Goal: Transaction & Acquisition: Purchase product/service

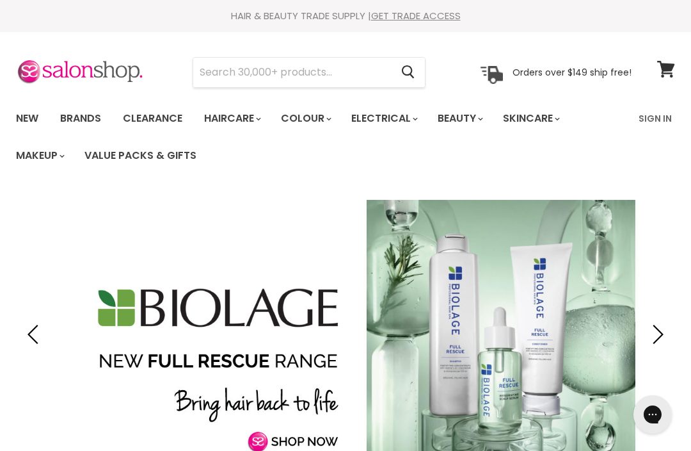
click at [250, 117] on link "Haircare" at bounding box center [232, 118] width 74 height 27
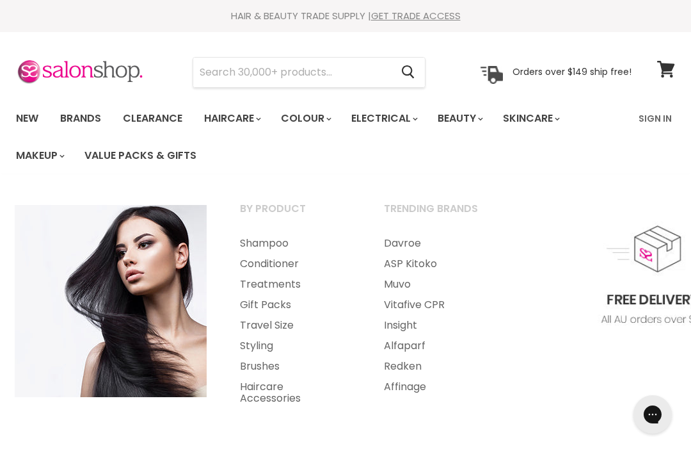
click at [263, 348] on link "Styling" at bounding box center [294, 345] width 141 height 20
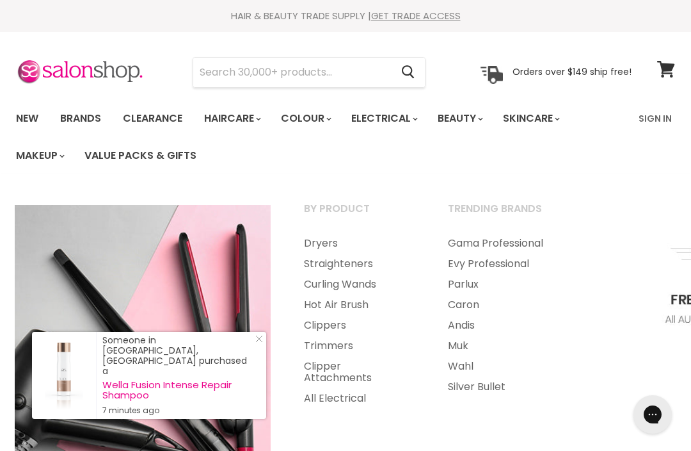
click at [368, 287] on link "Curling Wands" at bounding box center [358, 284] width 141 height 20
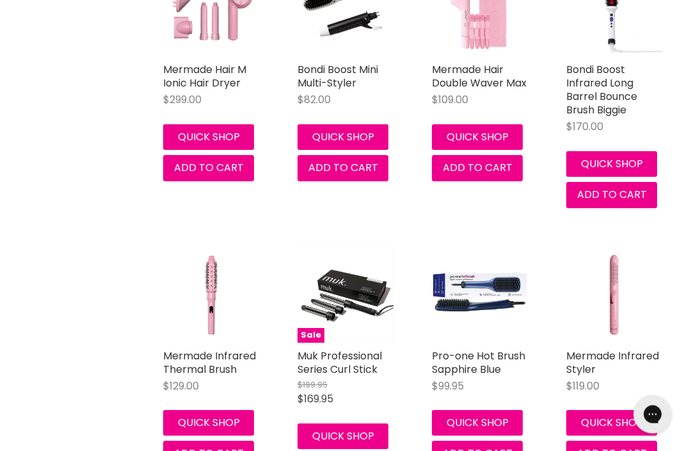
scroll to position [386, 0]
click at [496, 360] on link "Pro-one Hot Brush Sapphire Blue" at bounding box center [478, 362] width 93 height 28
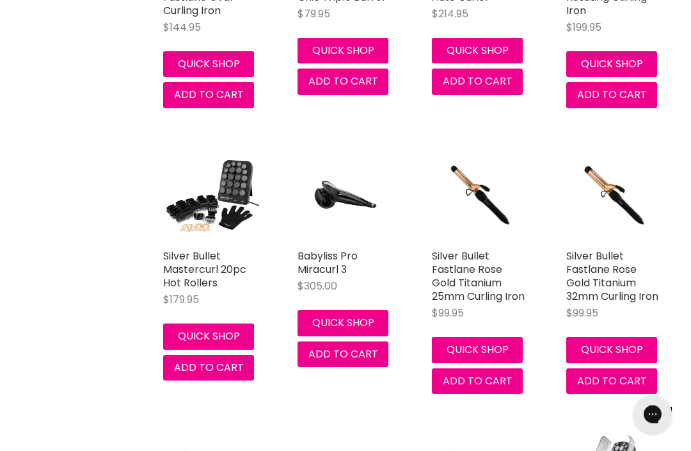
scroll to position [2717, 0]
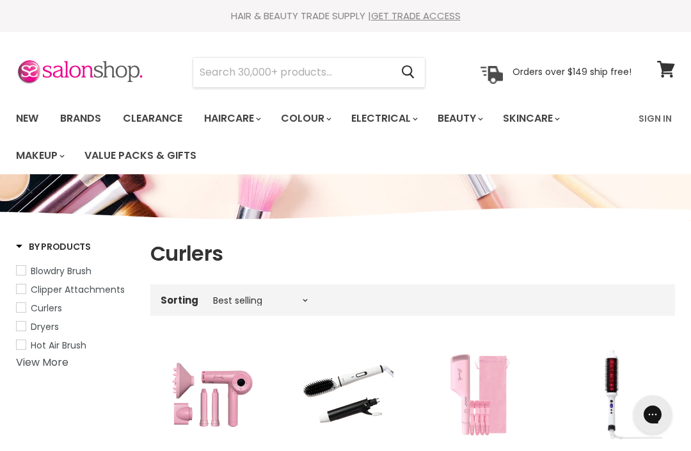
click at [221, 68] on input "Search" at bounding box center [292, 72] width 198 height 29
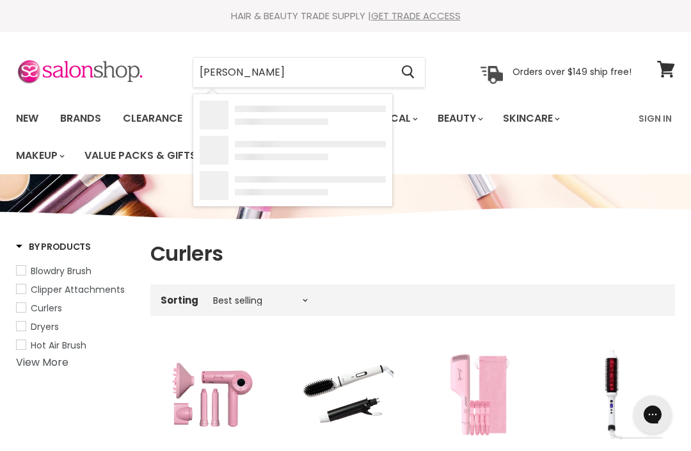
type input "Curler"
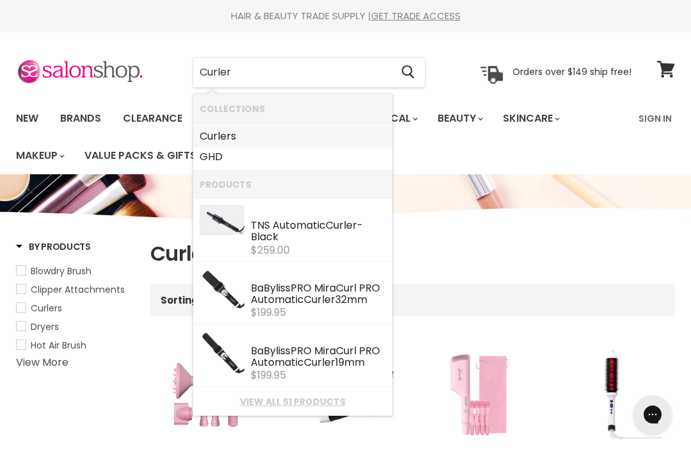
click at [229, 139] on b "Curler" at bounding box center [215, 136] width 31 height 15
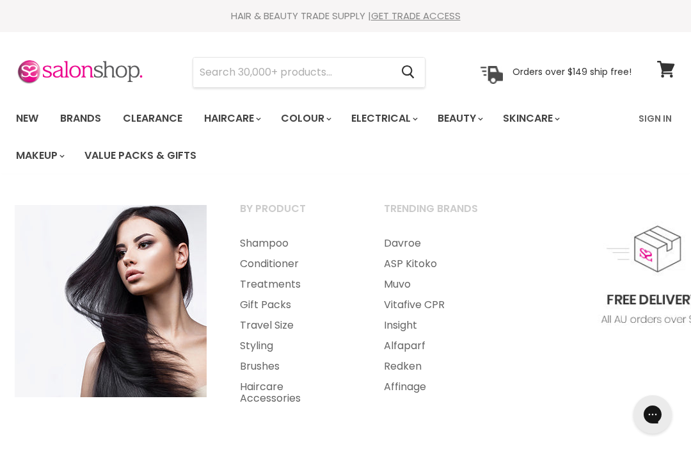
click at [264, 348] on link "Styling" at bounding box center [294, 345] width 141 height 20
click at [275, 392] on link "Haircare Accessories" at bounding box center [294, 392] width 141 height 32
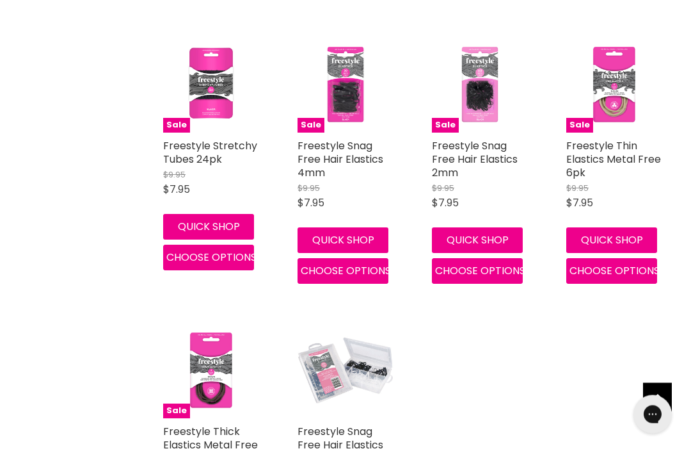
scroll to position [2266, 0]
